Goal: Task Accomplishment & Management: Use online tool/utility

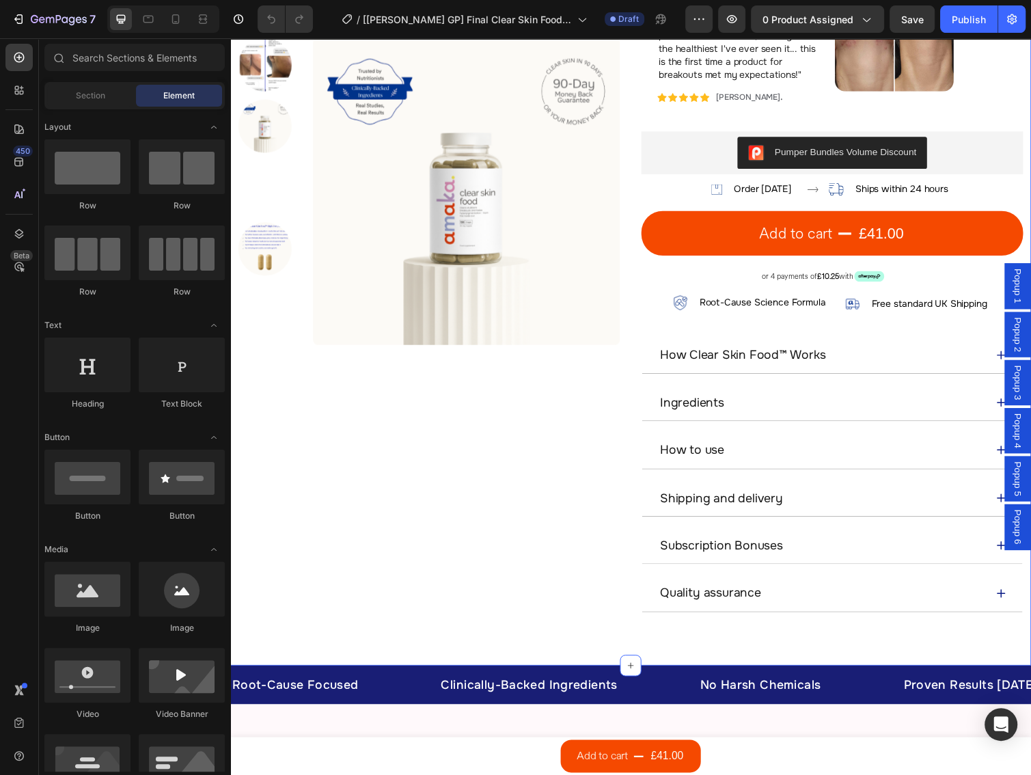
scroll to position [729, 0]
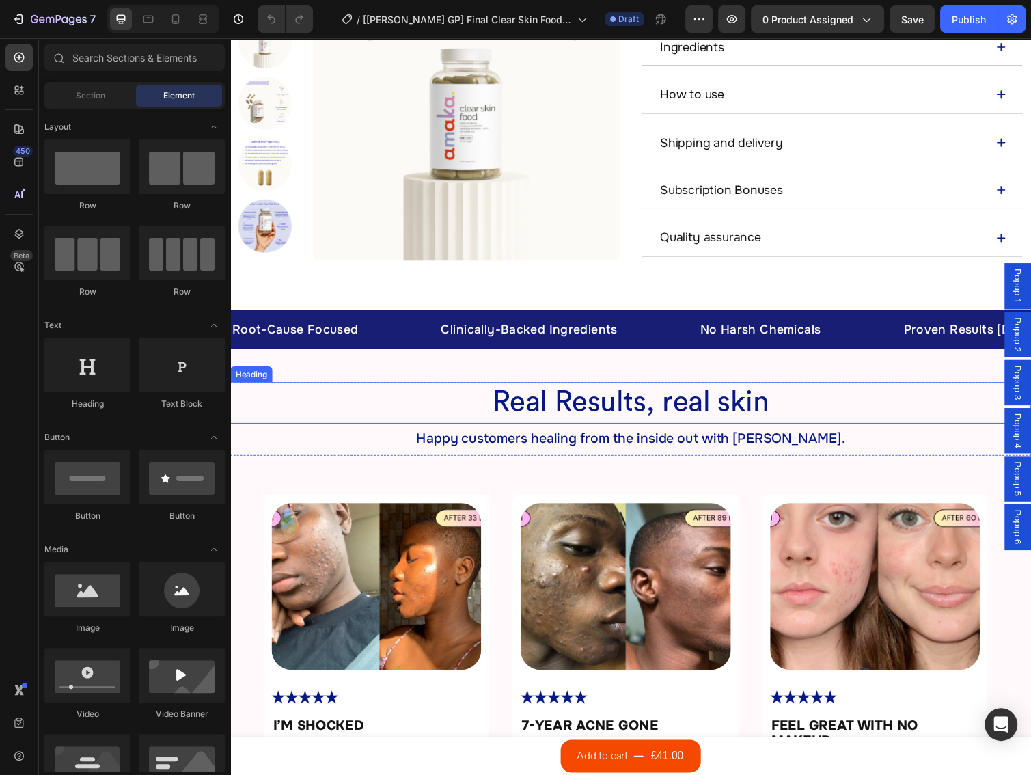
click at [631, 394] on h2 "Real Results, real skin" at bounding box center [640, 410] width 820 height 41
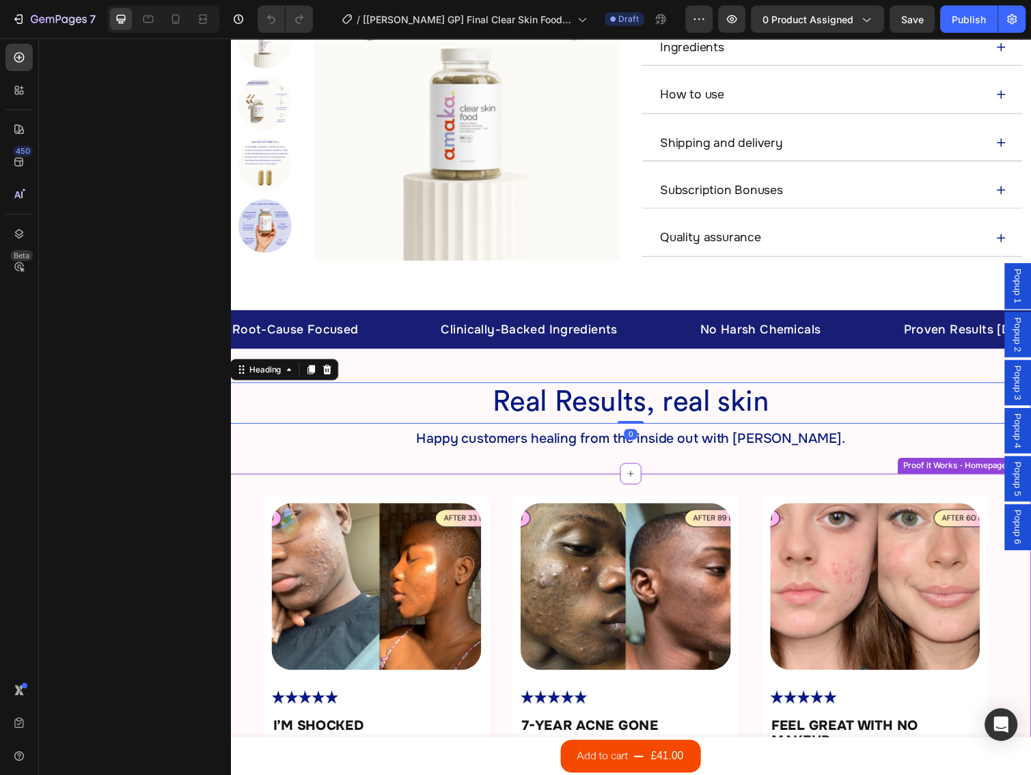
click at [489, 506] on div "Image Image I’M SHOCKED Heading Clear 90™ Text Block I’m about 1 month into my …" at bounding box center [379, 747] width 231 height 483
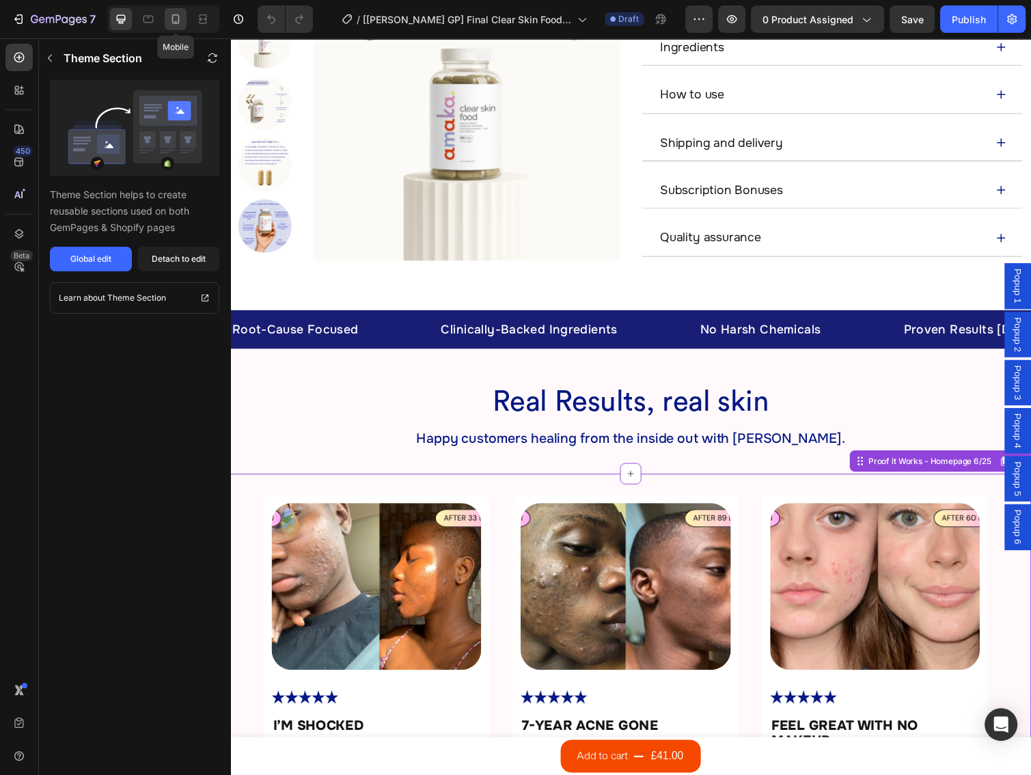
click at [178, 28] on div at bounding box center [176, 19] width 22 height 22
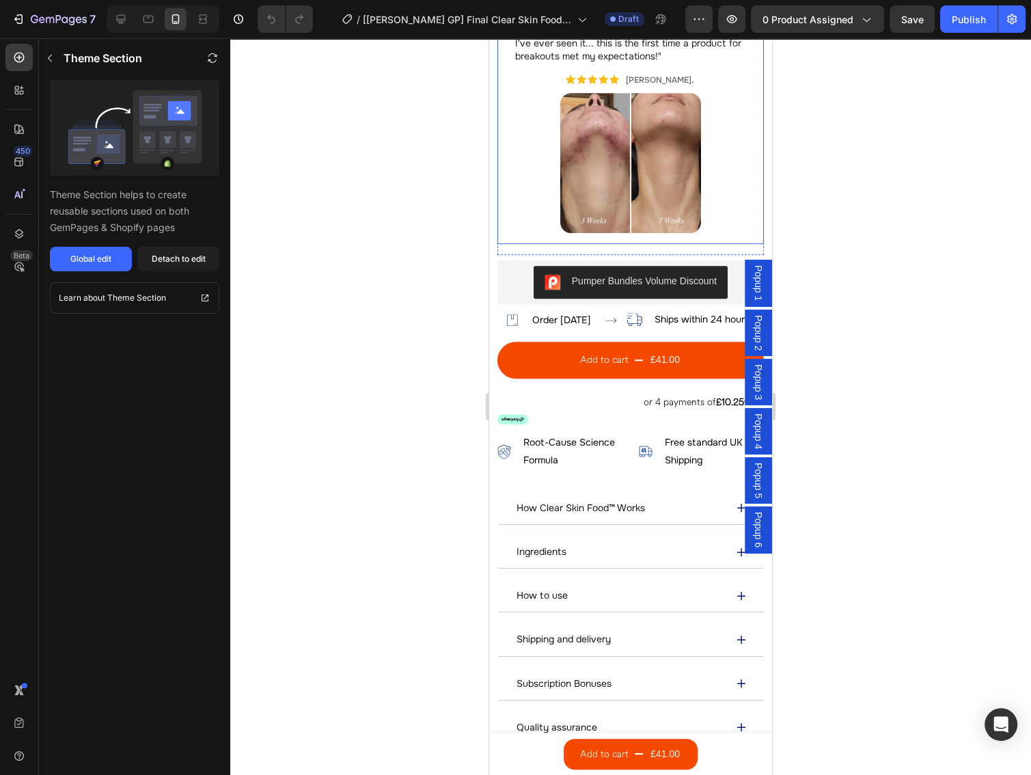
scroll to position [316, 0]
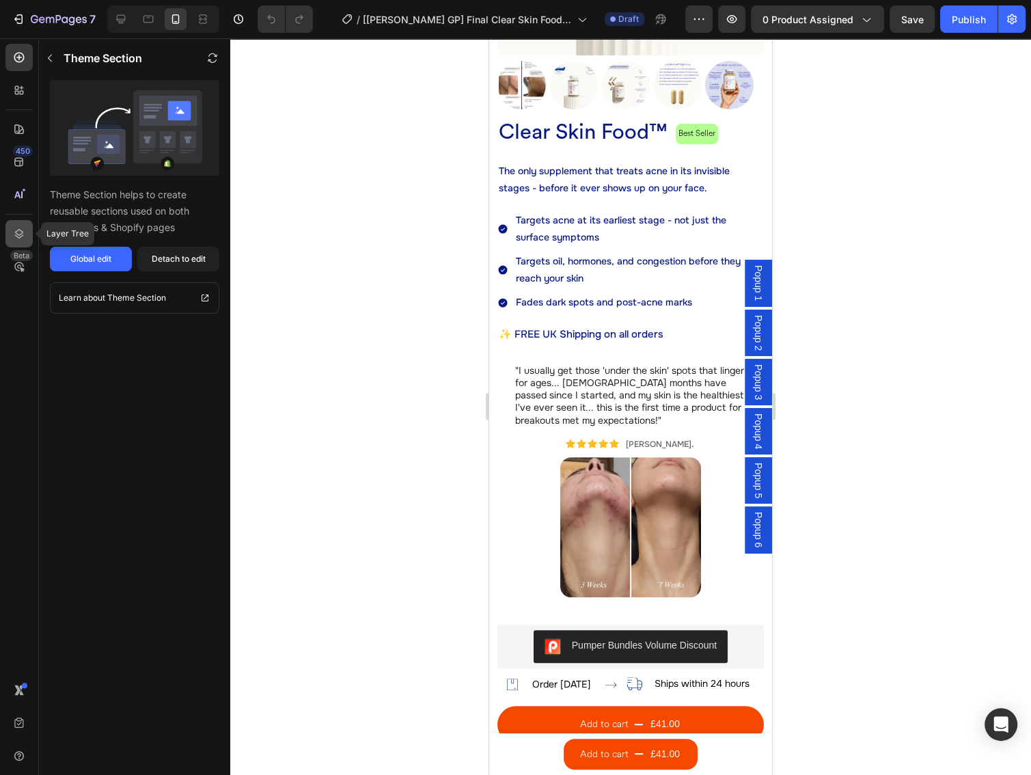
click at [18, 232] on icon at bounding box center [19, 234] width 14 height 14
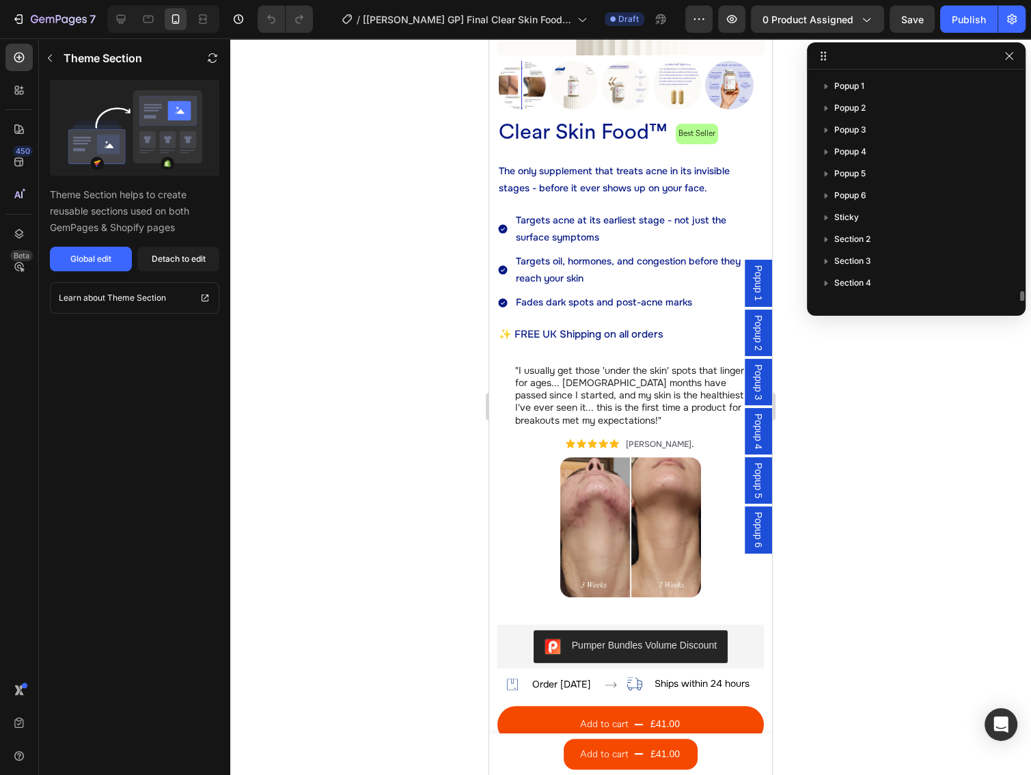
scroll to position [149, 0]
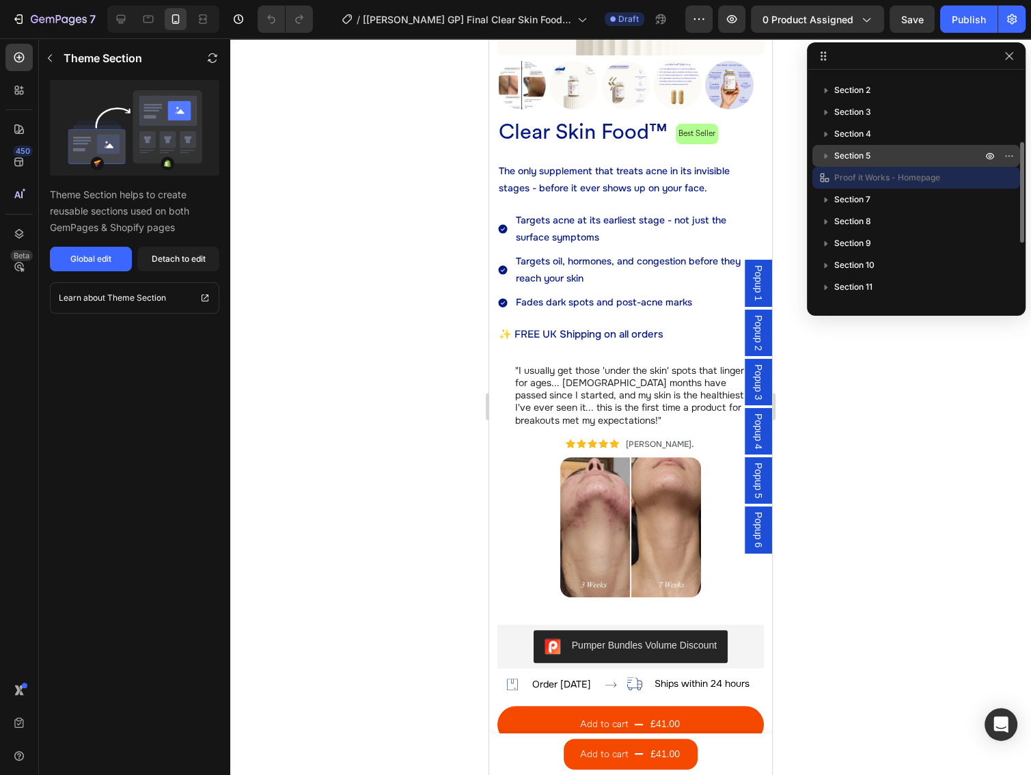
click at [859, 160] on span "Section 5" at bounding box center [852, 156] width 36 height 14
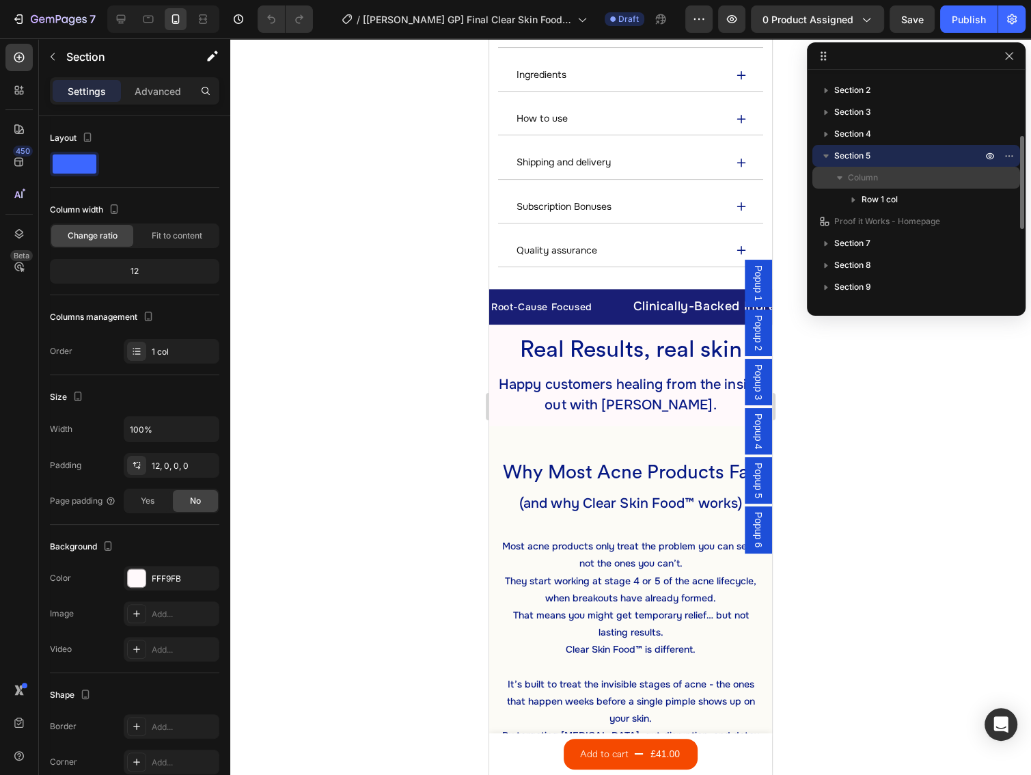
scroll to position [1378, 0]
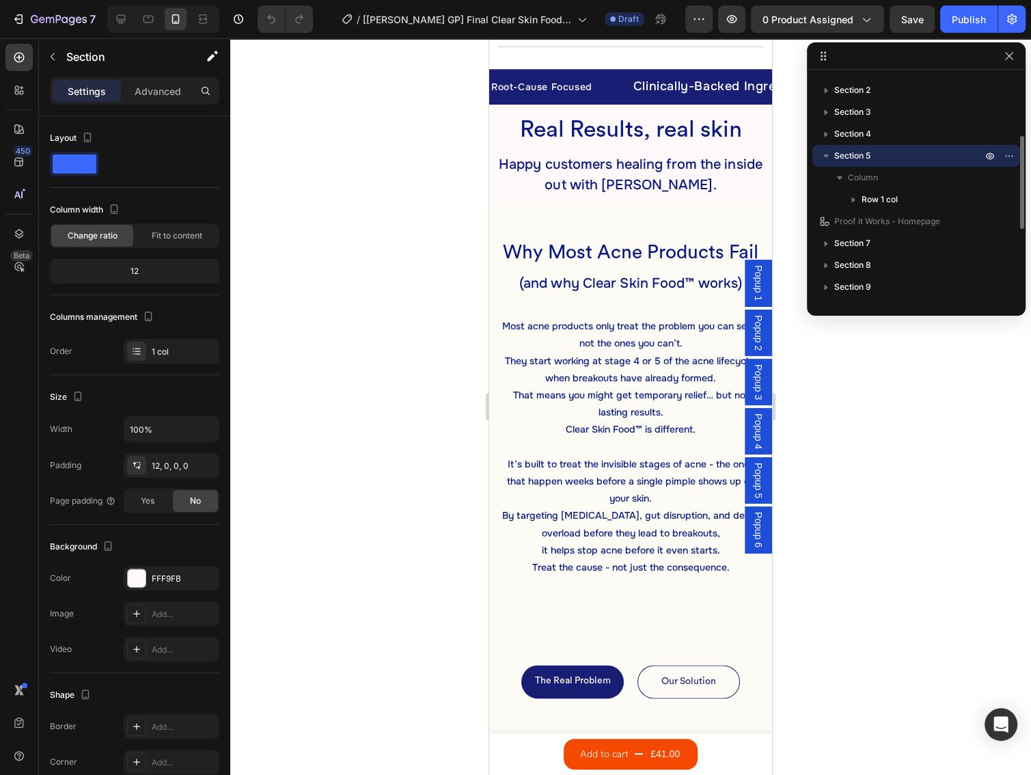
click at [864, 156] on span "Section 5" at bounding box center [852, 156] width 36 height 14
click at [862, 173] on span "Proof it Works - Homepage" at bounding box center [887, 178] width 106 height 14
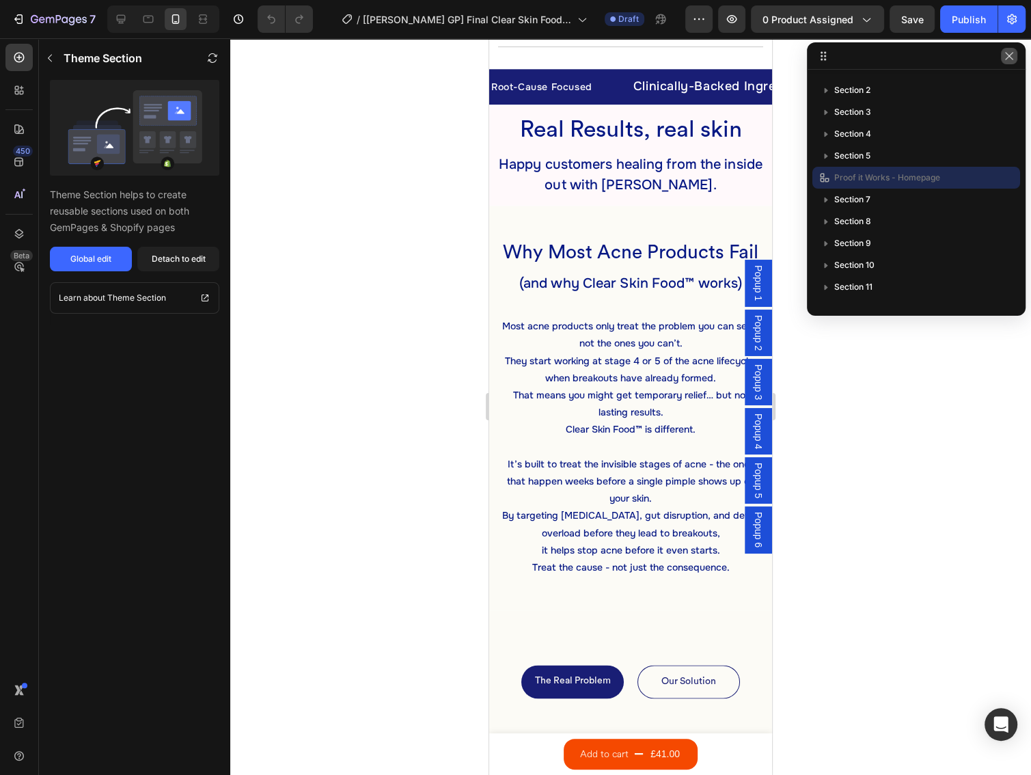
click at [1013, 56] on icon "button" at bounding box center [1009, 56] width 11 height 11
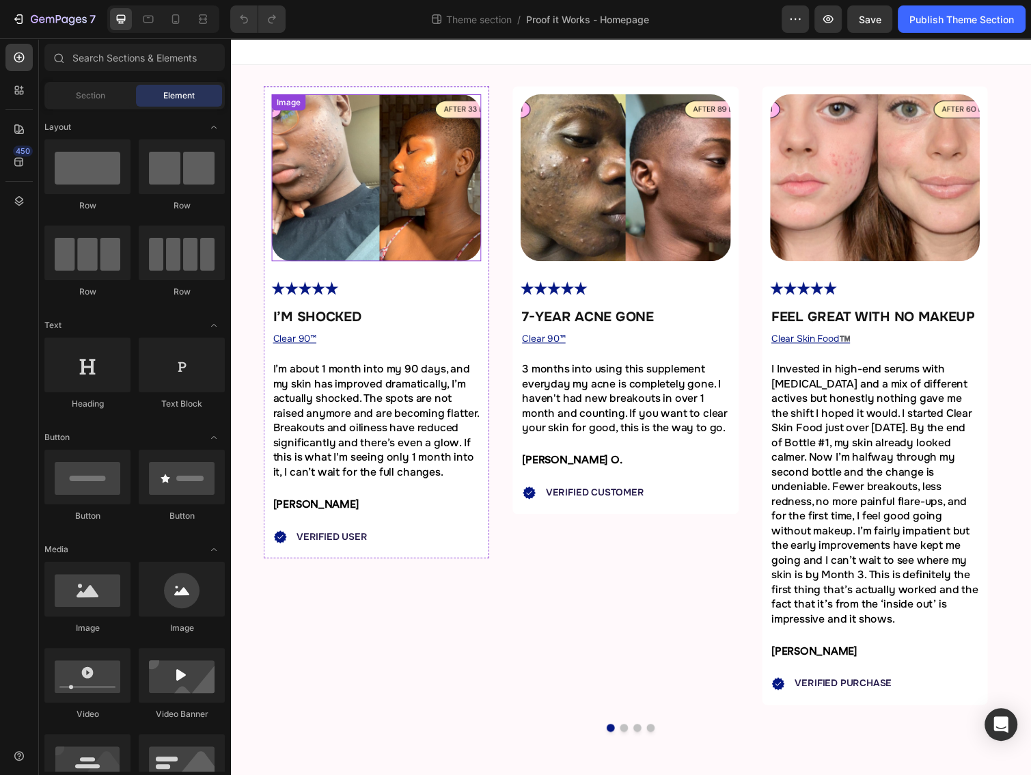
click at [388, 134] on img at bounding box center [380, 181] width 215 height 171
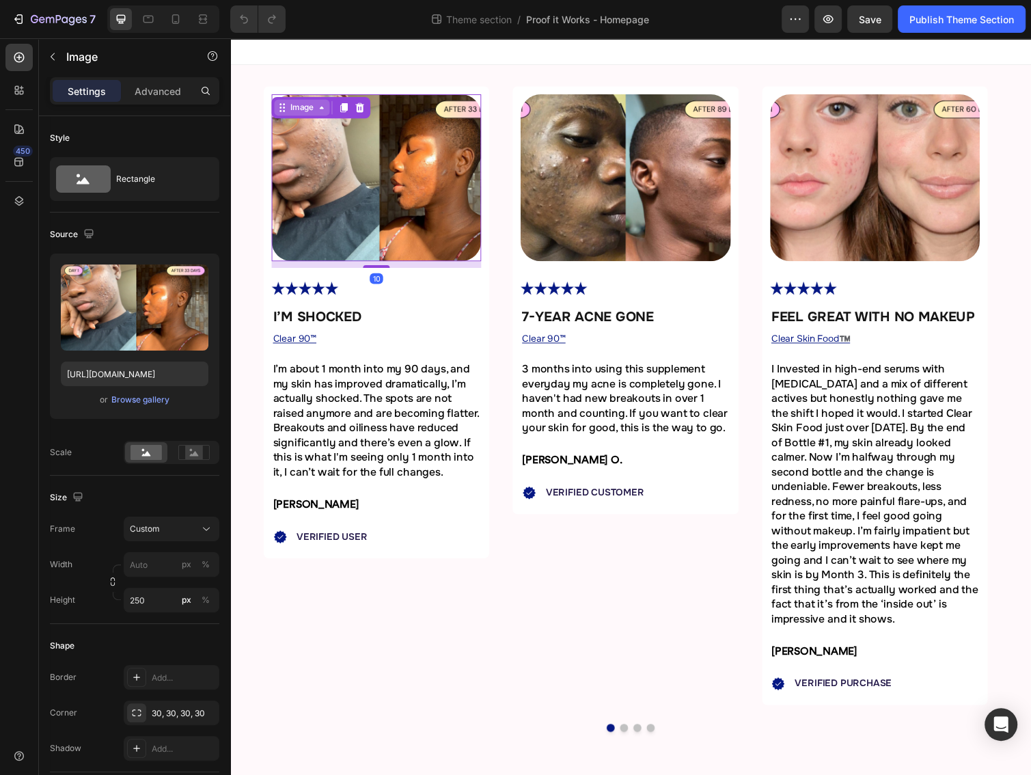
click at [296, 115] on div "Image" at bounding box center [303, 109] width 57 height 16
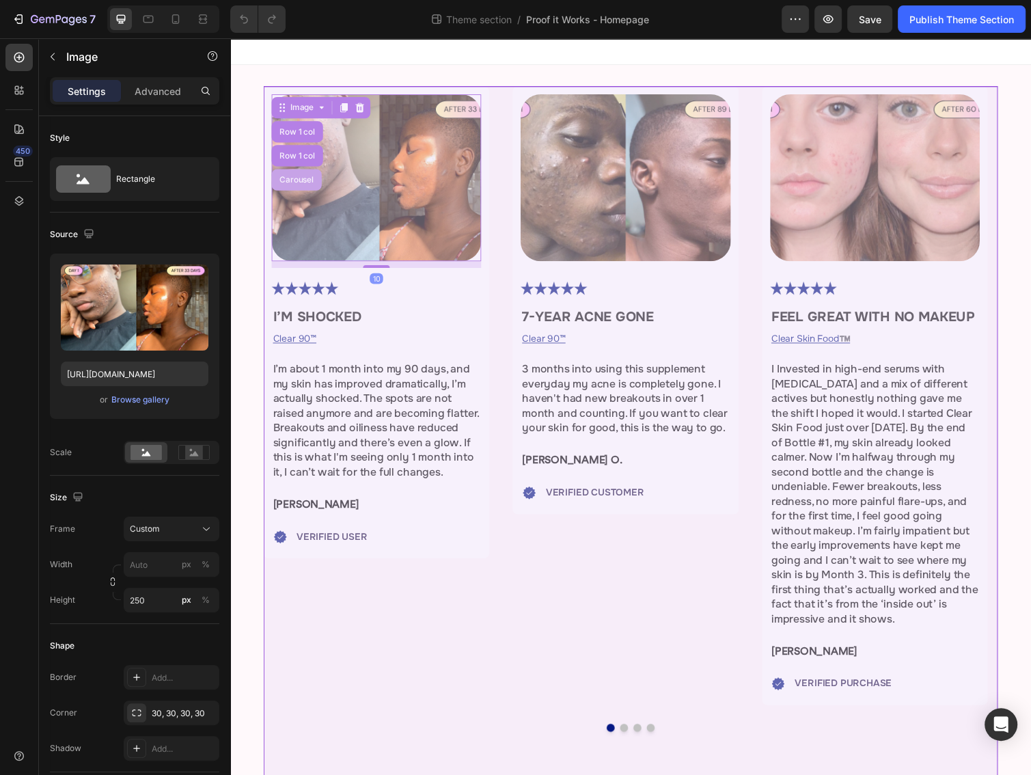
click at [303, 177] on div "Carousel" at bounding box center [298, 183] width 51 height 22
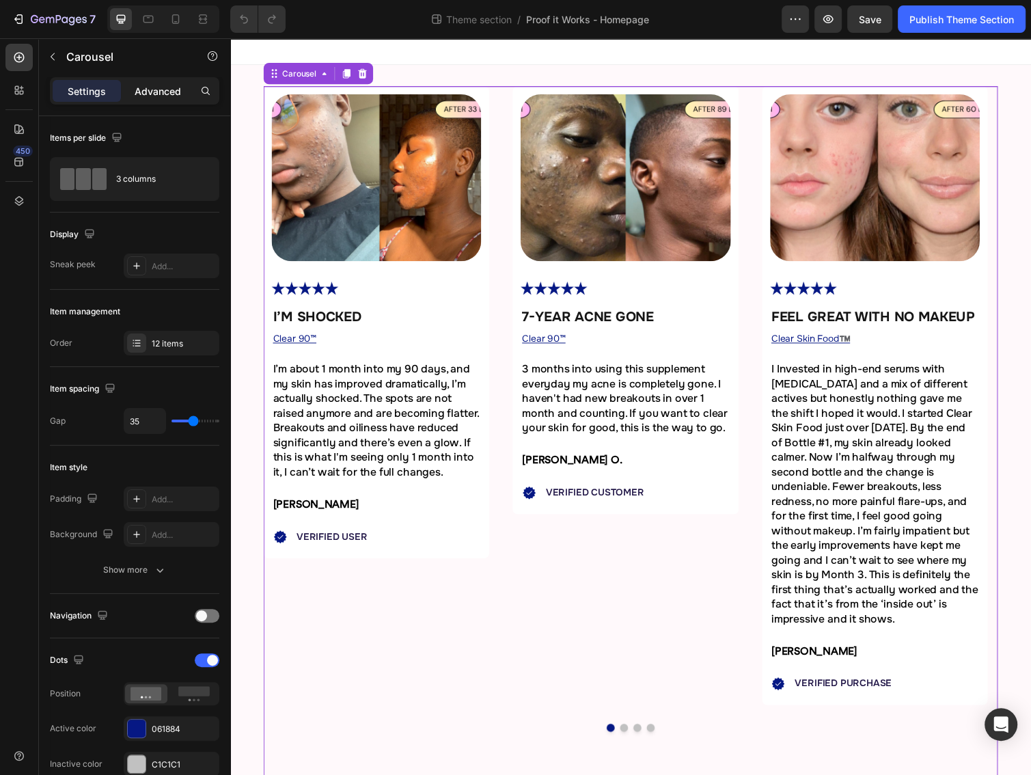
click at [164, 94] on p "Advanced" at bounding box center [158, 91] width 46 height 14
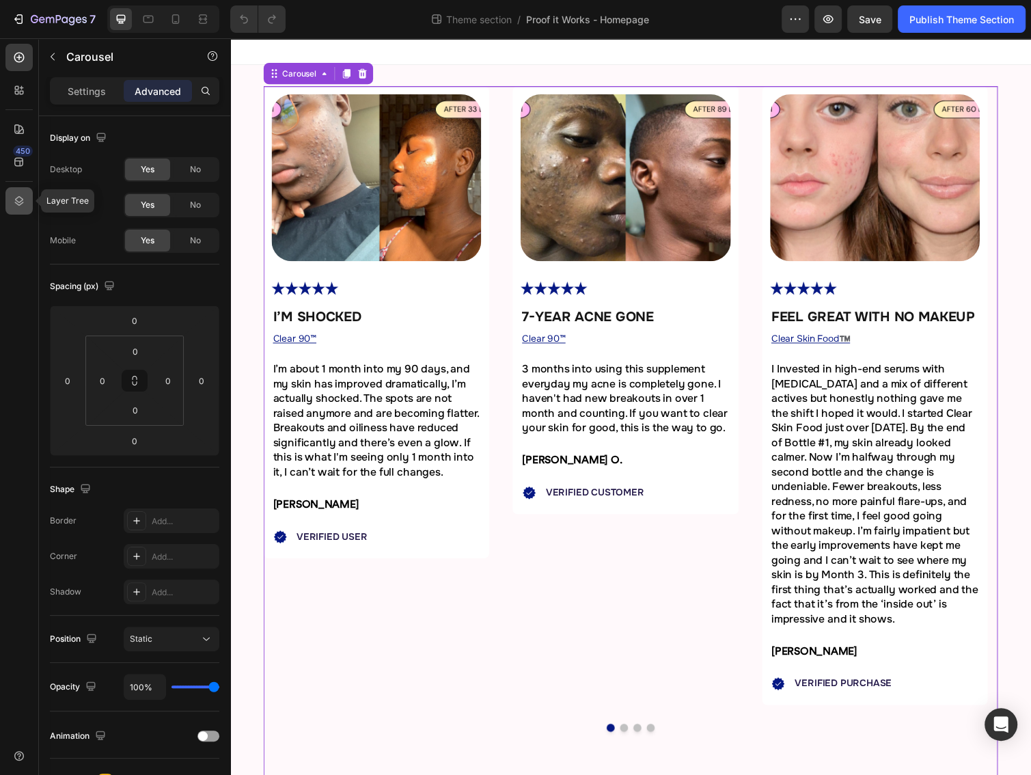
drag, startPoint x: 23, startPoint y: 198, endPoint x: 40, endPoint y: 126, distance: 73.9
click at [23, 198] on icon at bounding box center [19, 201] width 14 height 14
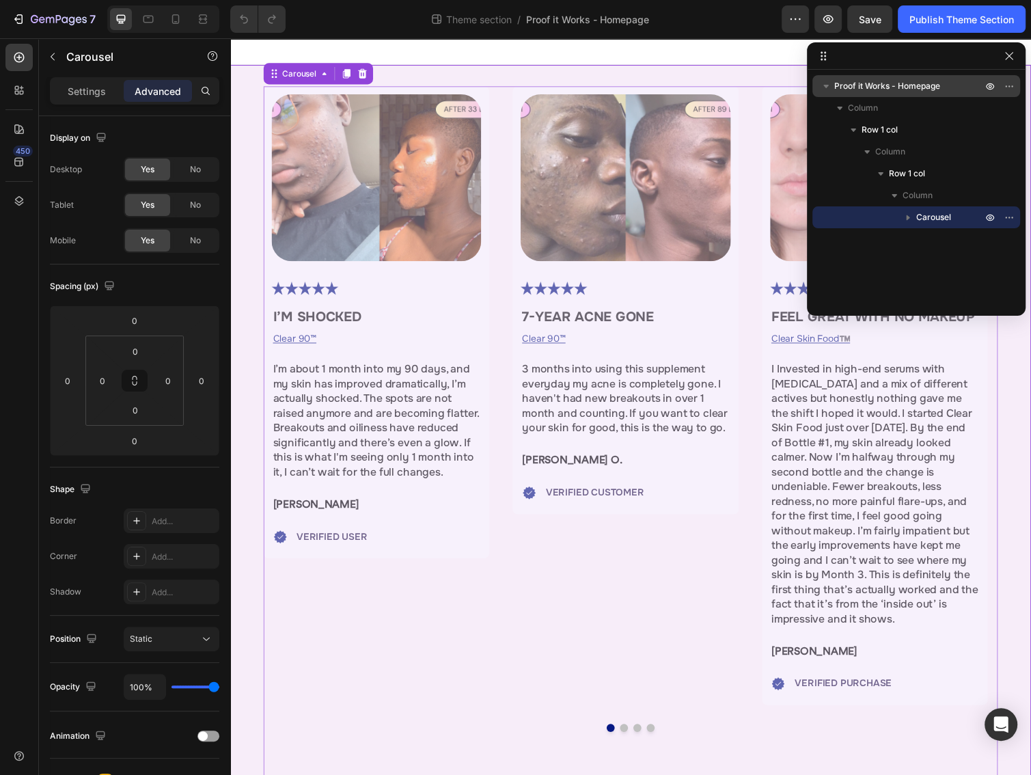
click at [916, 79] on span "Proof it Works - Homepage" at bounding box center [887, 86] width 106 height 14
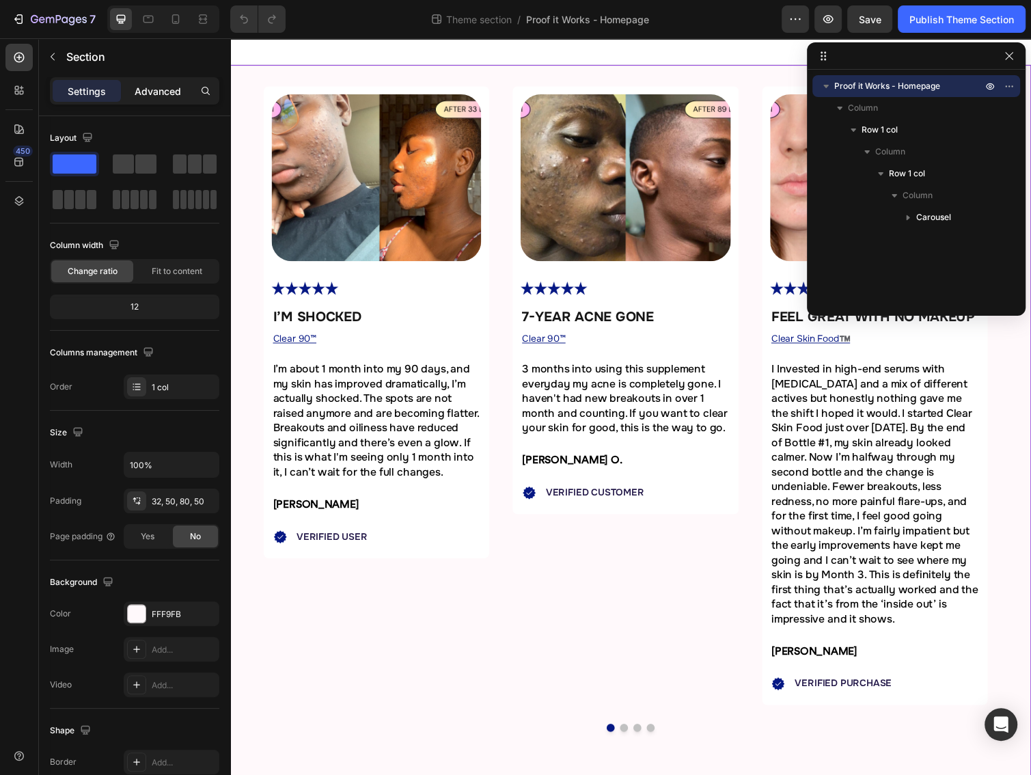
click at [141, 84] on p "Advanced" at bounding box center [158, 91] width 46 height 14
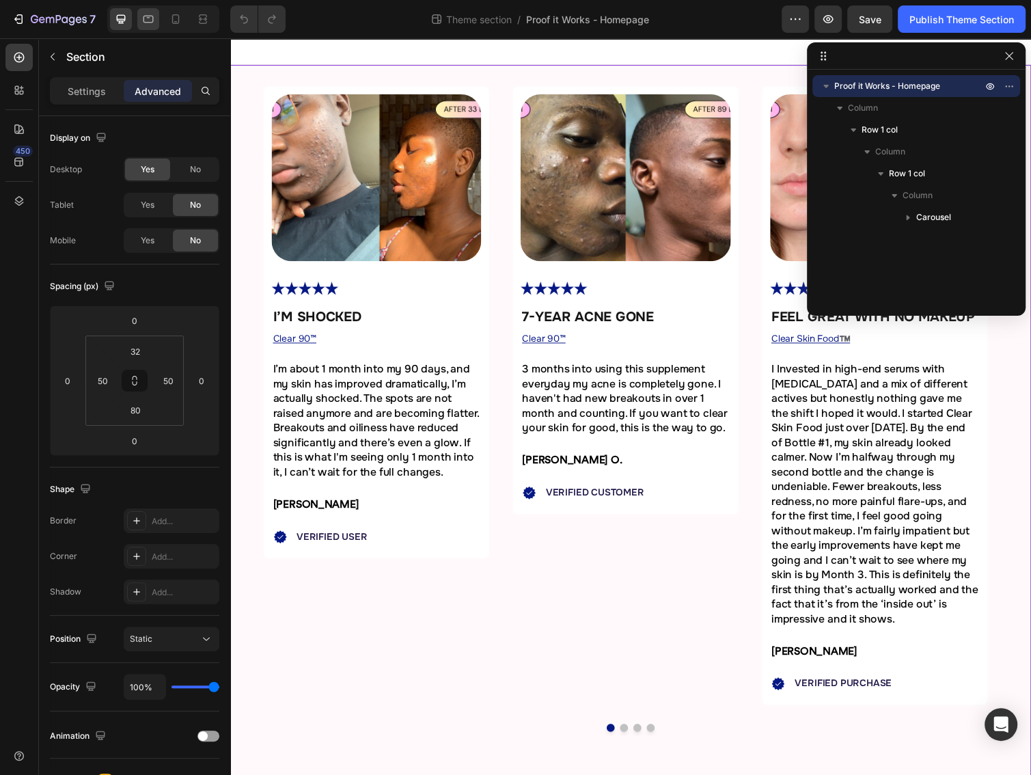
drag, startPoint x: 62, startPoint y: 16, endPoint x: 143, endPoint y: 14, distance: 80.7
click at [62, 16] on icon "button" at bounding box center [59, 20] width 56 height 12
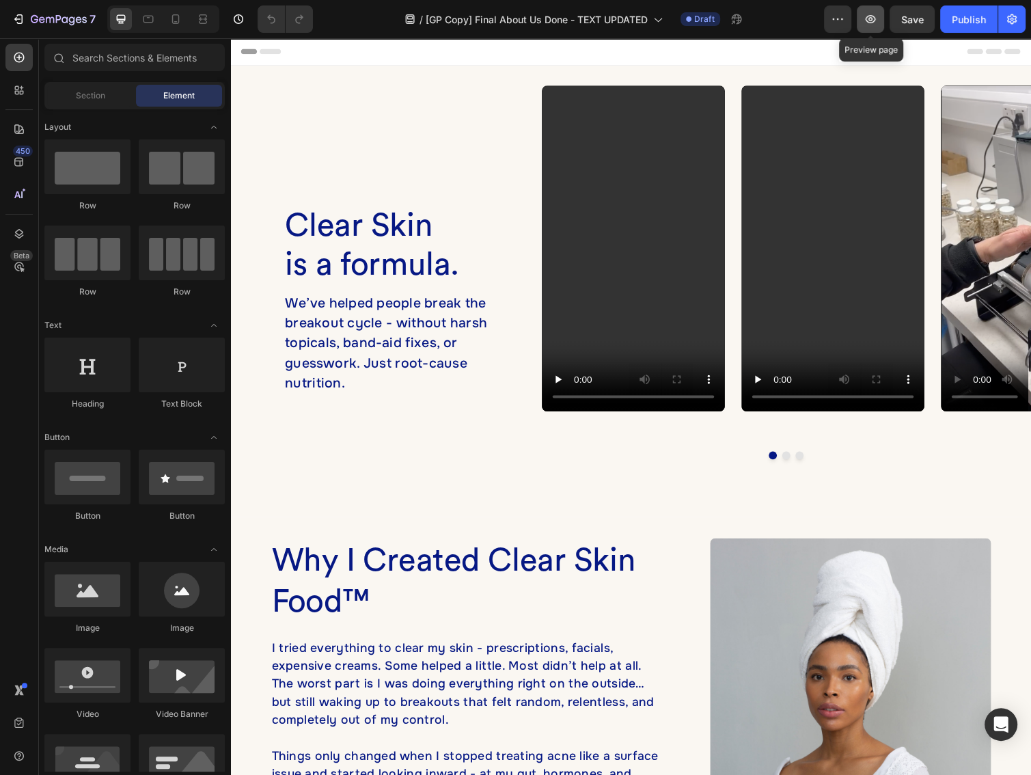
click at [870, 20] on icon "button" at bounding box center [871, 19] width 10 height 8
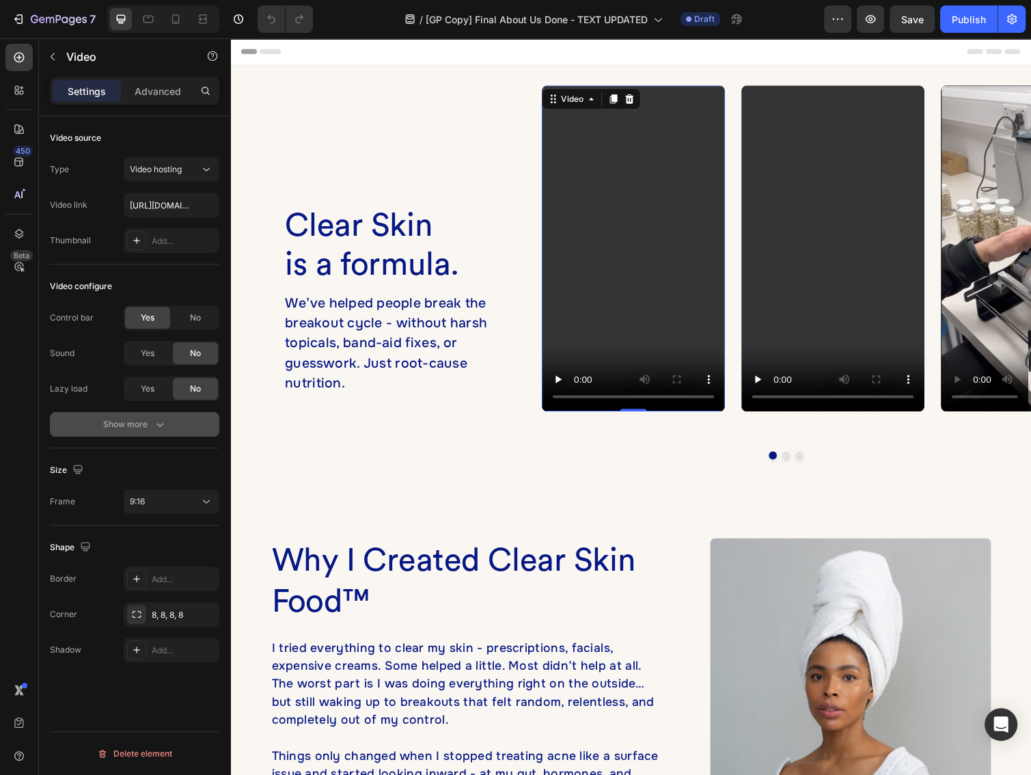
click at [146, 426] on div "Show more" at bounding box center [135, 425] width 64 height 14
